Goal: Information Seeking & Learning: Learn about a topic

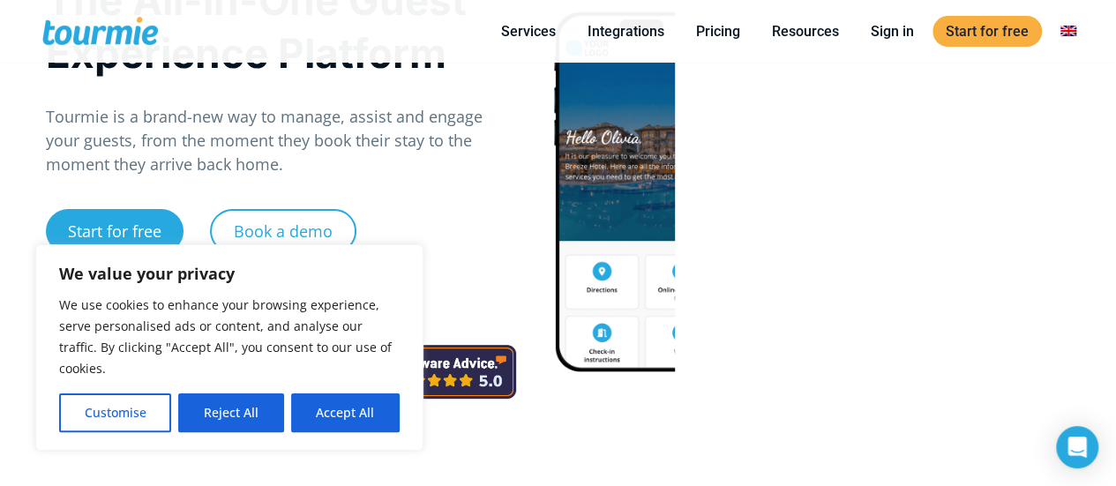
scroll to position [265, 0]
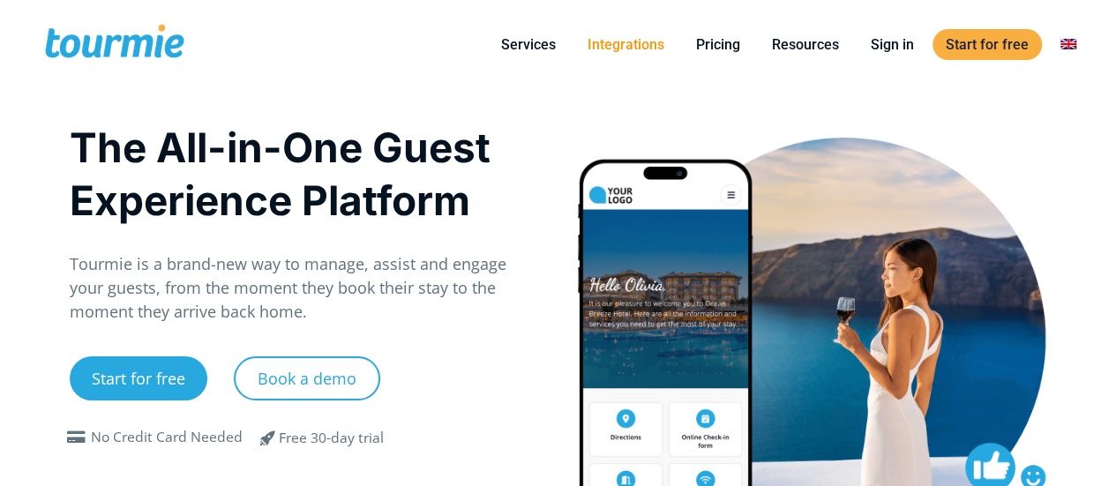
click at [600, 43] on link "Integrations" at bounding box center [625, 45] width 103 height 22
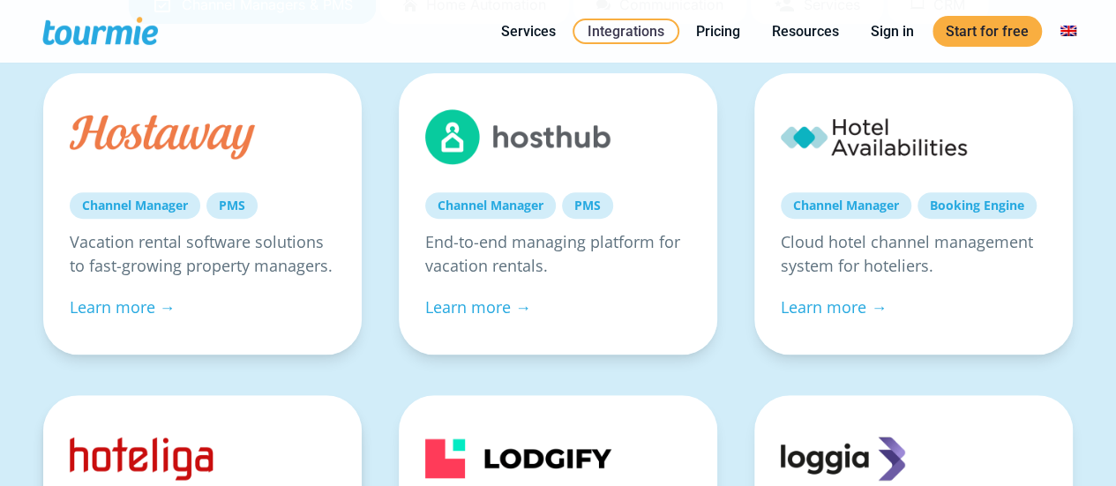
scroll to position [247, 0]
